Goal: Task Accomplishment & Management: Complete application form

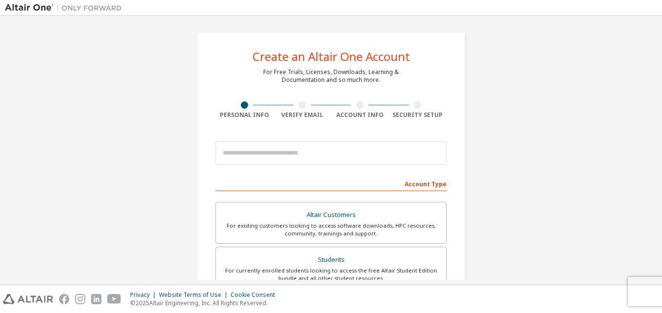
scroll to position [130, 0]
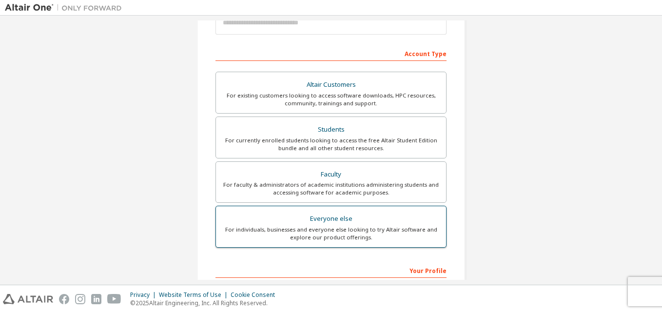
click at [272, 234] on div "For individuals, businesses and everyone else looking to try Altair software an…" at bounding box center [331, 234] width 218 height 16
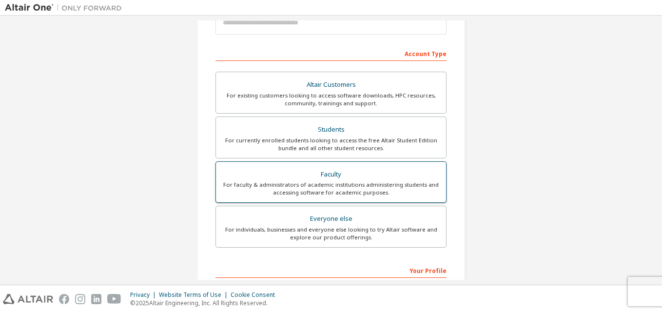
scroll to position [0, 0]
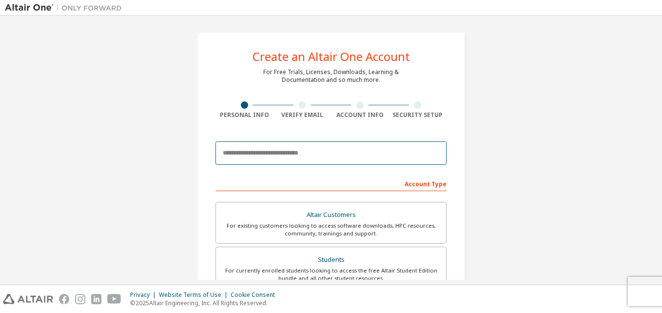
click at [256, 151] on input "email" at bounding box center [330, 152] width 231 height 23
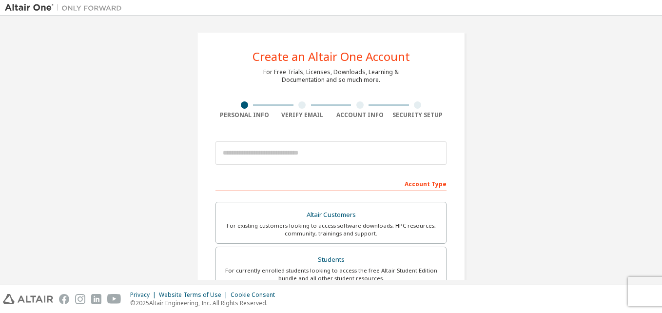
click at [499, 138] on div "Create an Altair One Account For Free Trials, Licenses, Downloads, Learning & D…" at bounding box center [331, 278] width 652 height 516
